Goal: Information Seeking & Learning: Learn about a topic

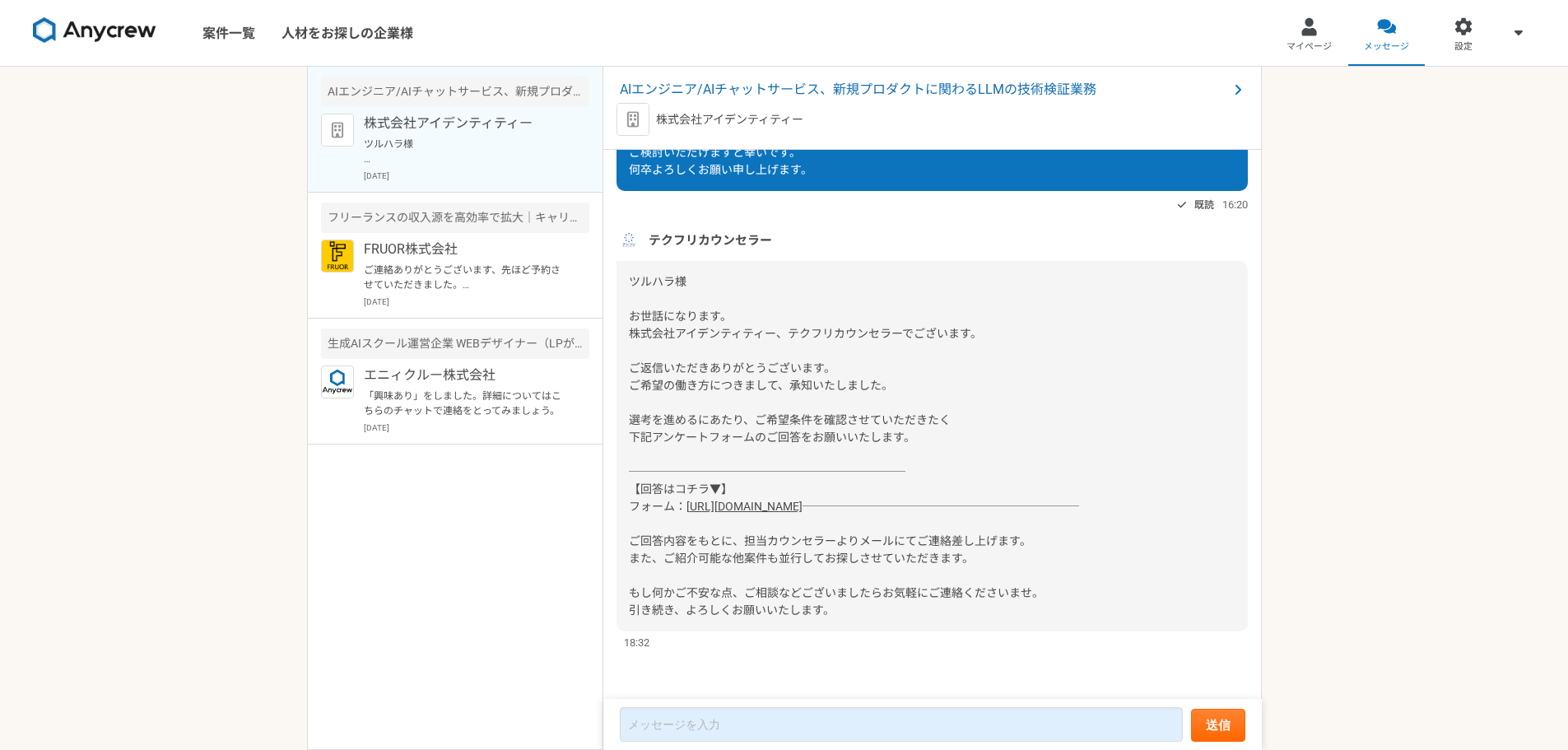
scroll to position [615, 0]
click at [803, 500] on link "[URL][DOMAIN_NAME]" at bounding box center [745, 506] width 116 height 13
click at [1343, 30] on link "マイページ" at bounding box center [1310, 33] width 77 height 66
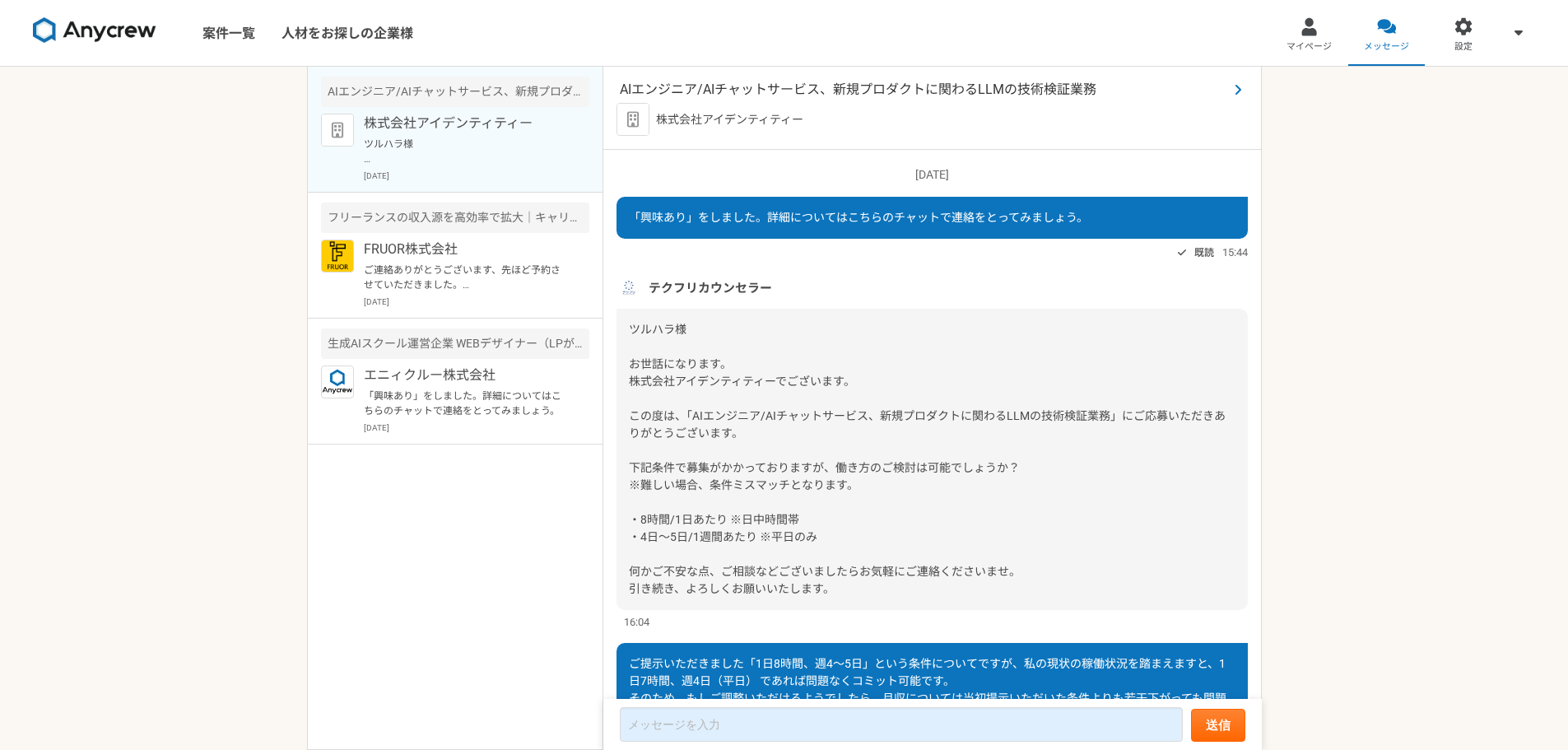
click at [882, 92] on span "AIエンジニア/AIチャットサービス、新規プロダクトに関わるLLMの技術検証業務" at bounding box center [924, 89] width 609 height 20
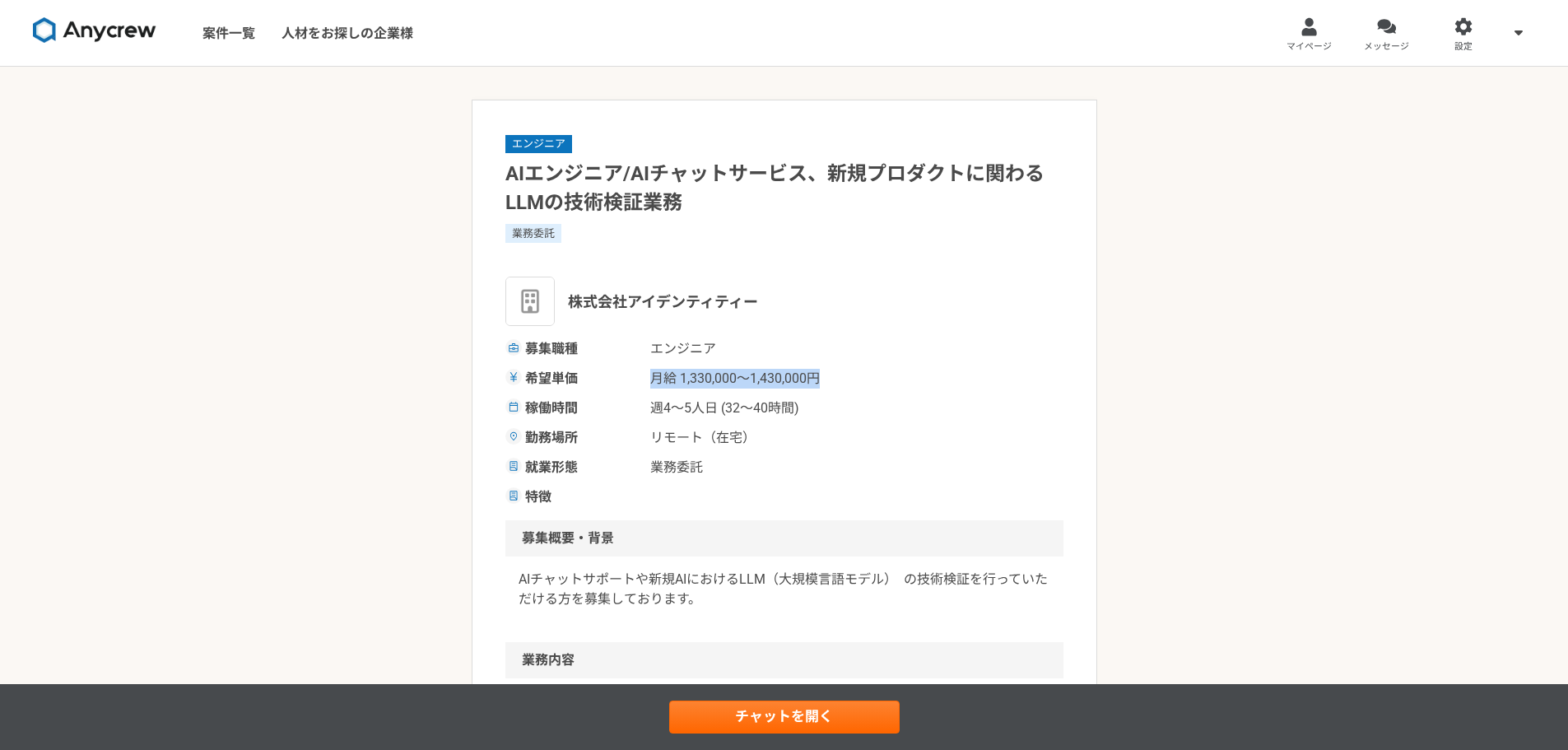
drag, startPoint x: 651, startPoint y: 380, endPoint x: 823, endPoint y: 384, distance: 172.0
click at [823, 384] on div "希望単価 月給 1,330,000〜1,430,000円" at bounding box center [785, 378] width 558 height 20
copy span "月給 1,330,000〜1,430,000円"
click at [1006, 362] on div "募集職種 エンジニア 希望単価 月給 1,330,000〜1,430,000円 稼働時間 週4〜5人日 (32〜40時間) 勤務場所 リモート（在宅） 就業形…" at bounding box center [785, 423] width 558 height 168
